Goal: Browse casually

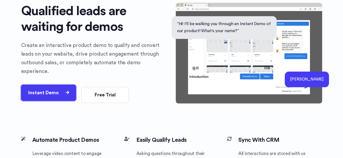
click at [59, 90] on button "Instant Demo" at bounding box center [48, 93] width 55 height 16
click at [63, 92] on button "Instant Demo" at bounding box center [48, 93] width 55 height 16
click at [66, 91] on icon "button" at bounding box center [68, 92] width 4 height 7
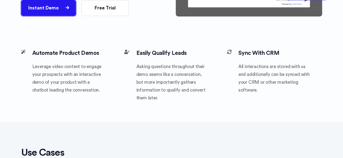
scroll to position [21, 0]
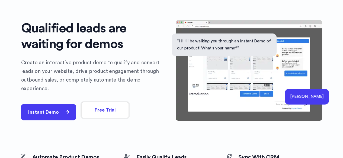
click at [100, 110] on button "Free Trial" at bounding box center [104, 110] width 47 height 16
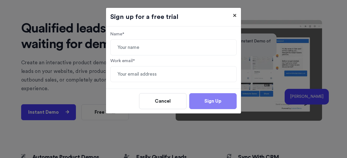
click at [234, 13] on span "×" at bounding box center [235, 15] width 4 height 7
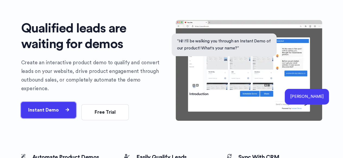
click at [67, 102] on button "Instant Demo" at bounding box center [48, 110] width 55 height 16
click at [53, 106] on button "Instant Demo" at bounding box center [48, 110] width 55 height 16
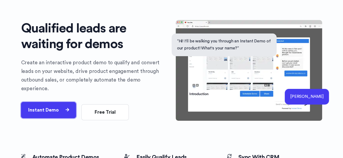
click at [53, 106] on button "Instant Demo" at bounding box center [48, 110] width 55 height 16
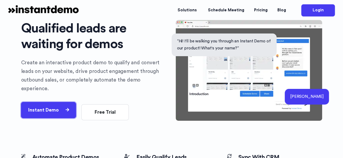
click at [66, 107] on icon "button" at bounding box center [68, 110] width 4 height 7
